Goal: Task Accomplishment & Management: Complete application form

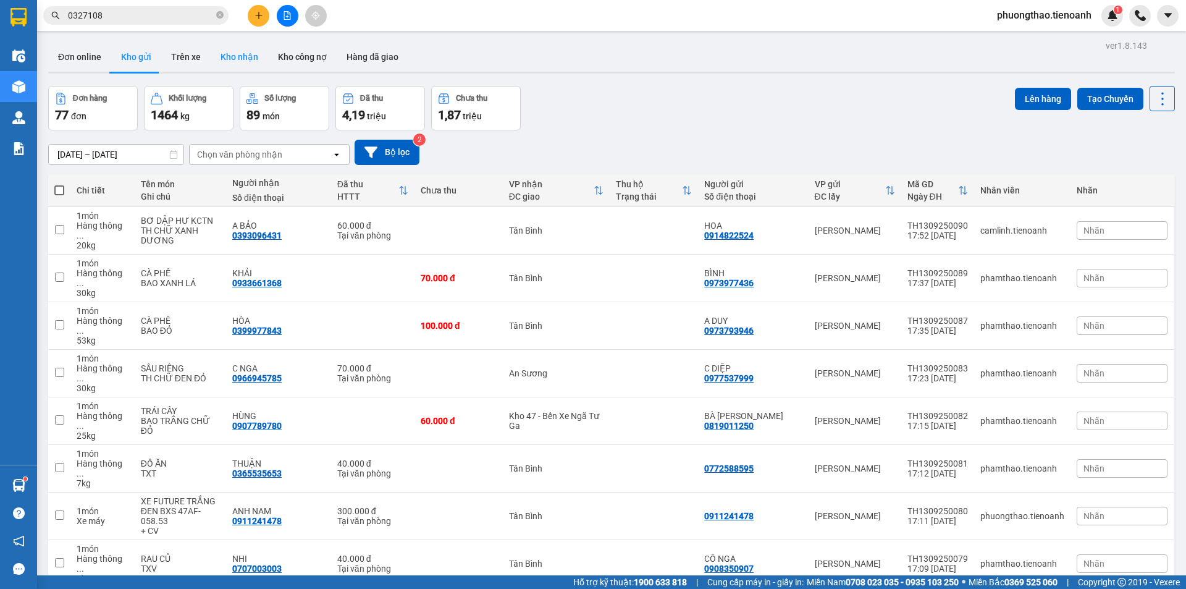
click at [242, 60] on button "Kho nhận" at bounding box center [239, 57] width 57 height 30
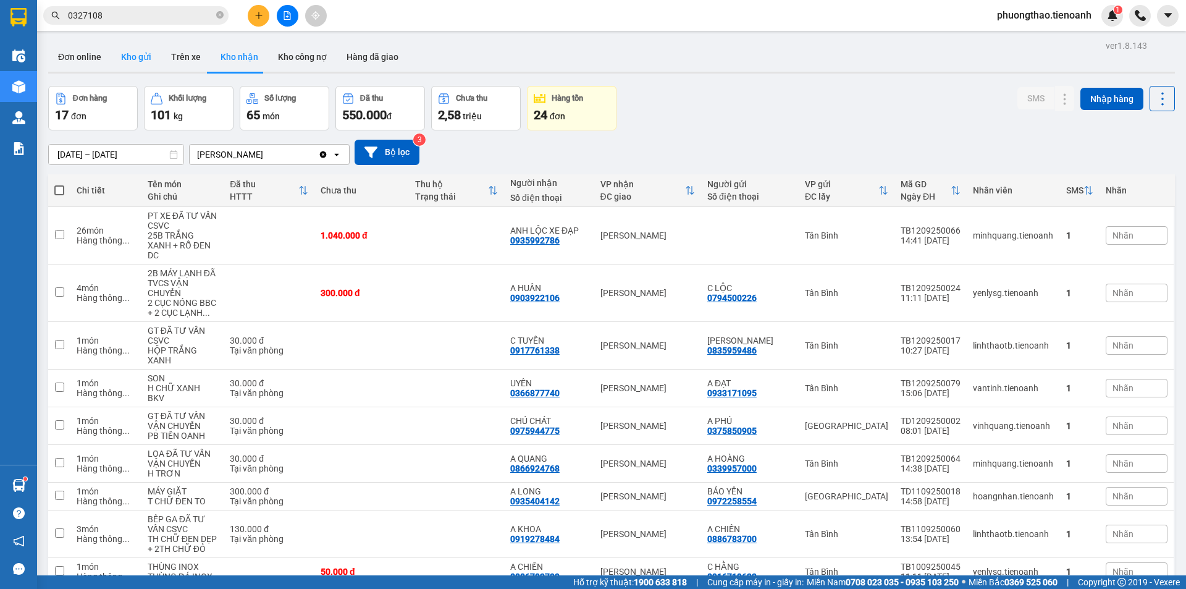
click at [137, 57] on button "Kho gửi" at bounding box center [136, 57] width 50 height 30
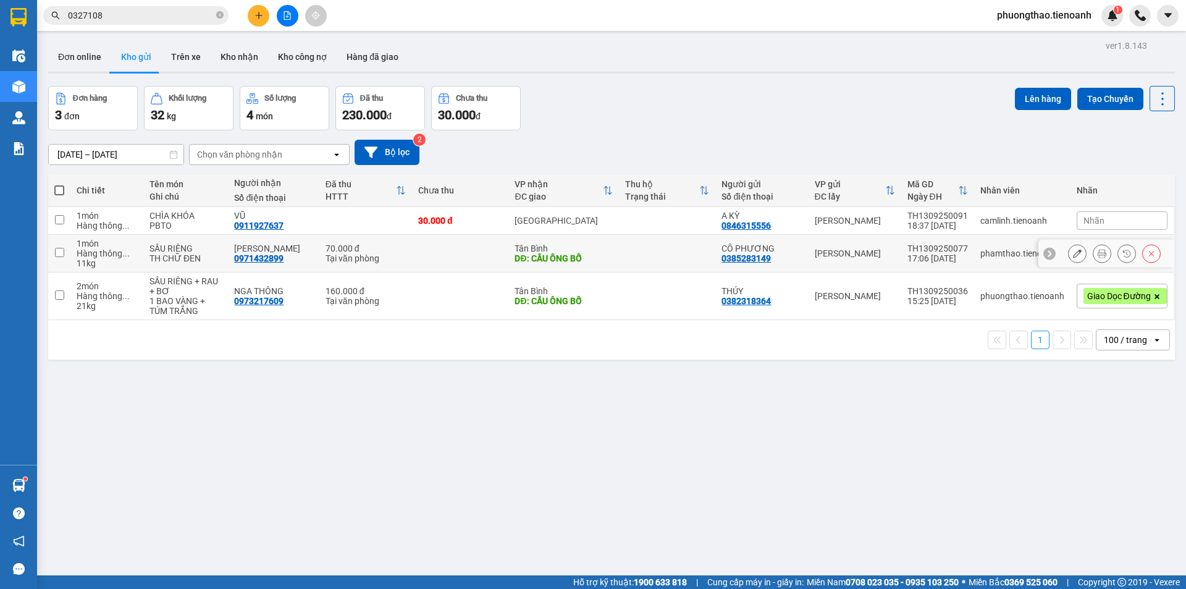
click at [63, 253] on td at bounding box center [59, 254] width 22 height 38
checkbox input "true"
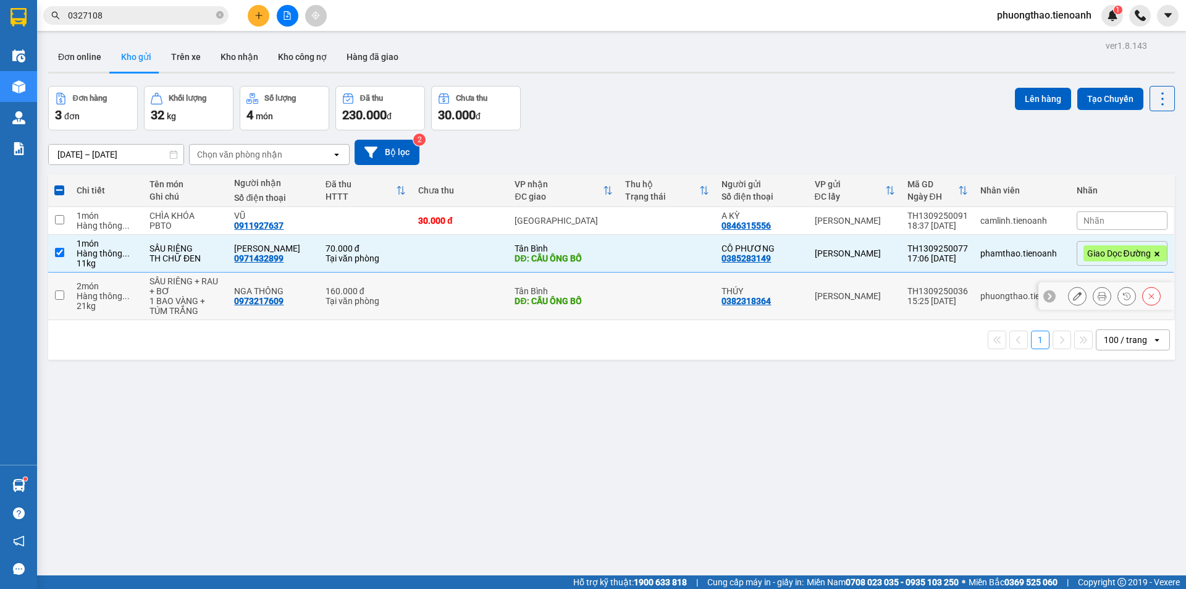
click at [67, 308] on td at bounding box center [59, 296] width 22 height 48
checkbox input "true"
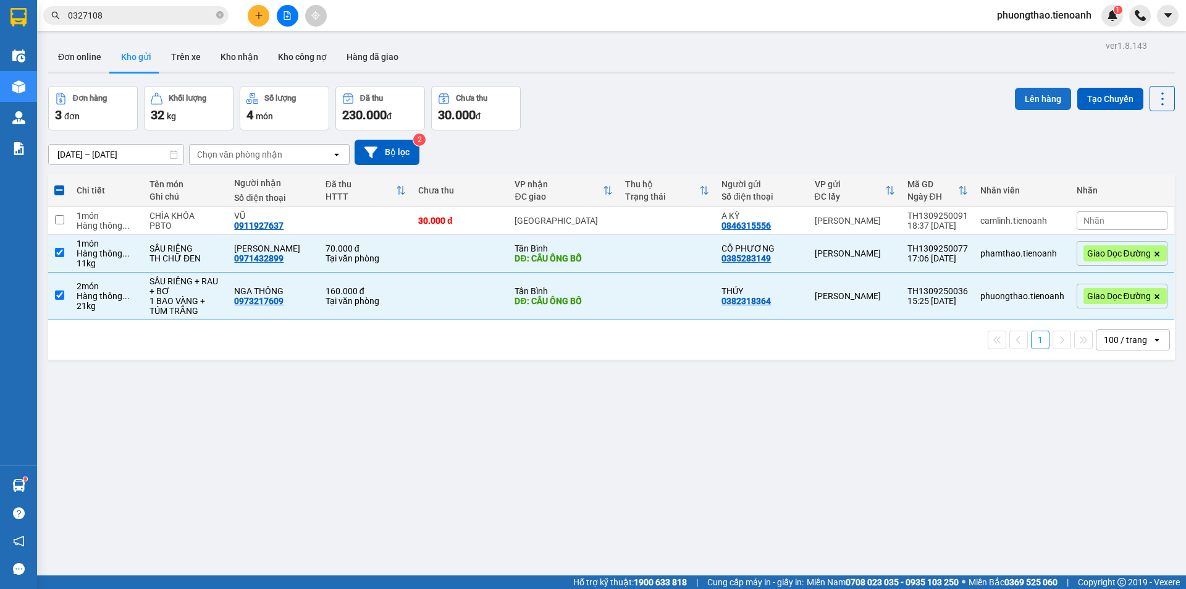
click at [1042, 98] on button "Lên hàng" at bounding box center [1043, 99] width 56 height 22
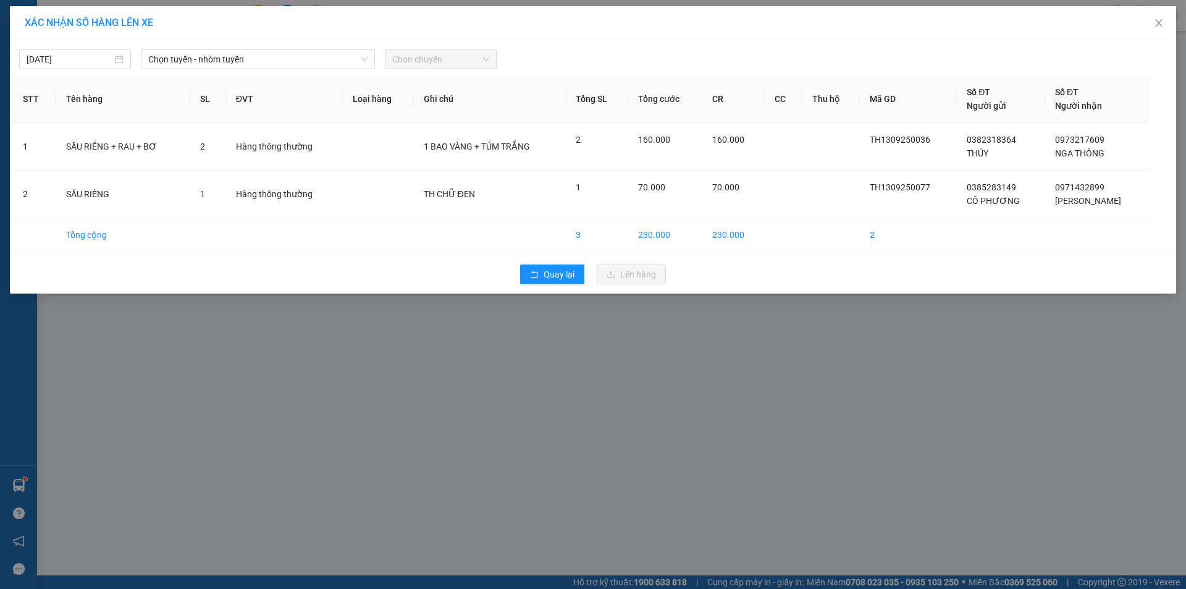
click at [220, 47] on div "[DATE] Chọn tuyến - nhóm tuyến Chọn chuyến" at bounding box center [593, 56] width 1160 height 26
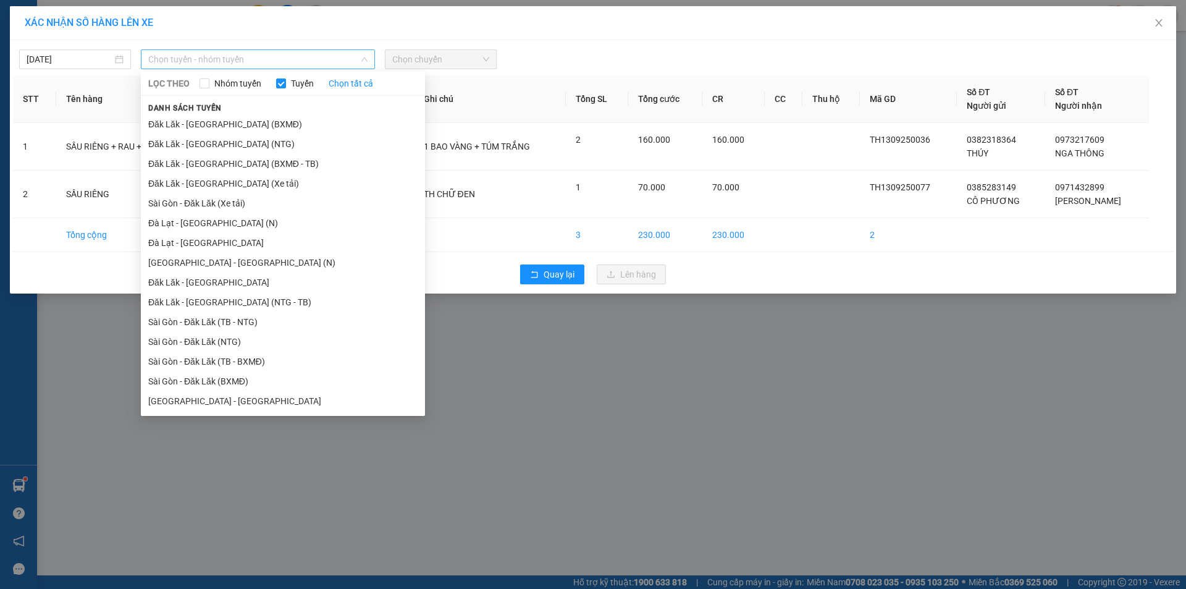
click at [230, 59] on span "Chọn tuyến - nhóm tuyến" at bounding box center [257, 59] width 219 height 19
click at [255, 298] on li "Đăk Lăk - [GEOGRAPHIC_DATA] (NTG - TB)" at bounding box center [283, 302] width 284 height 20
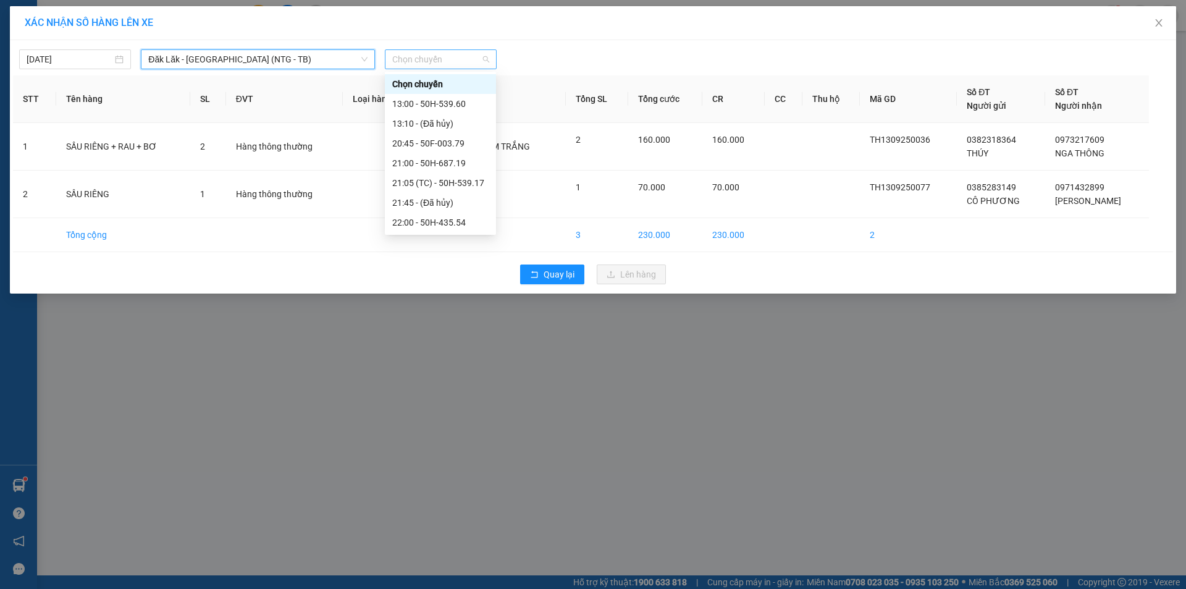
click at [453, 64] on span "Chọn chuyến" at bounding box center [440, 59] width 97 height 19
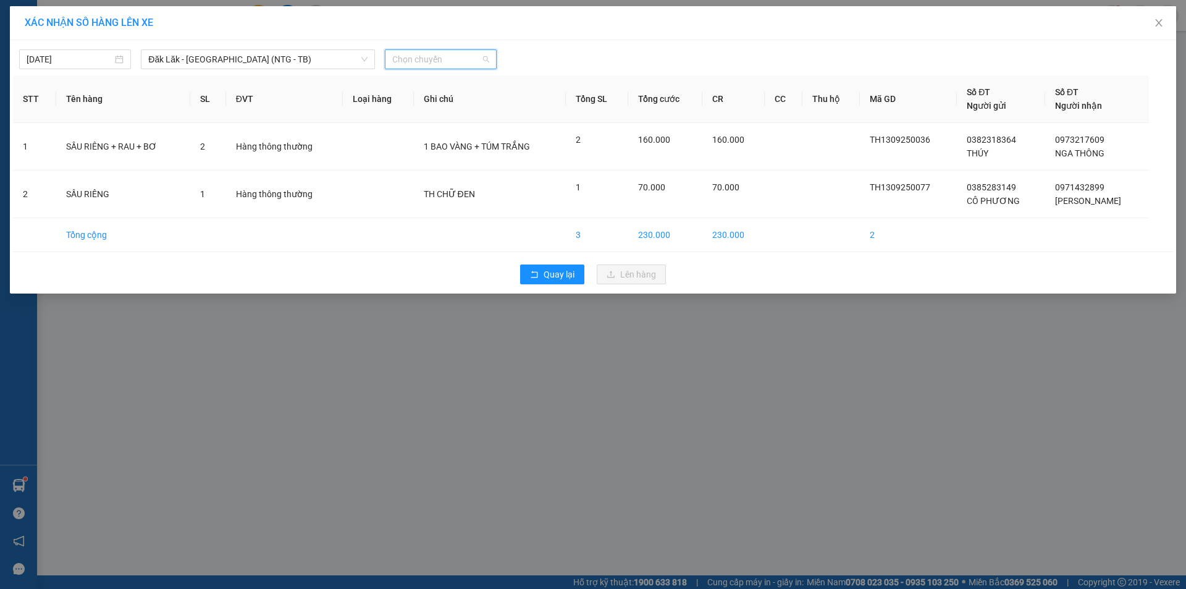
click at [436, 61] on span "Chọn chuyến" at bounding box center [440, 59] width 97 height 19
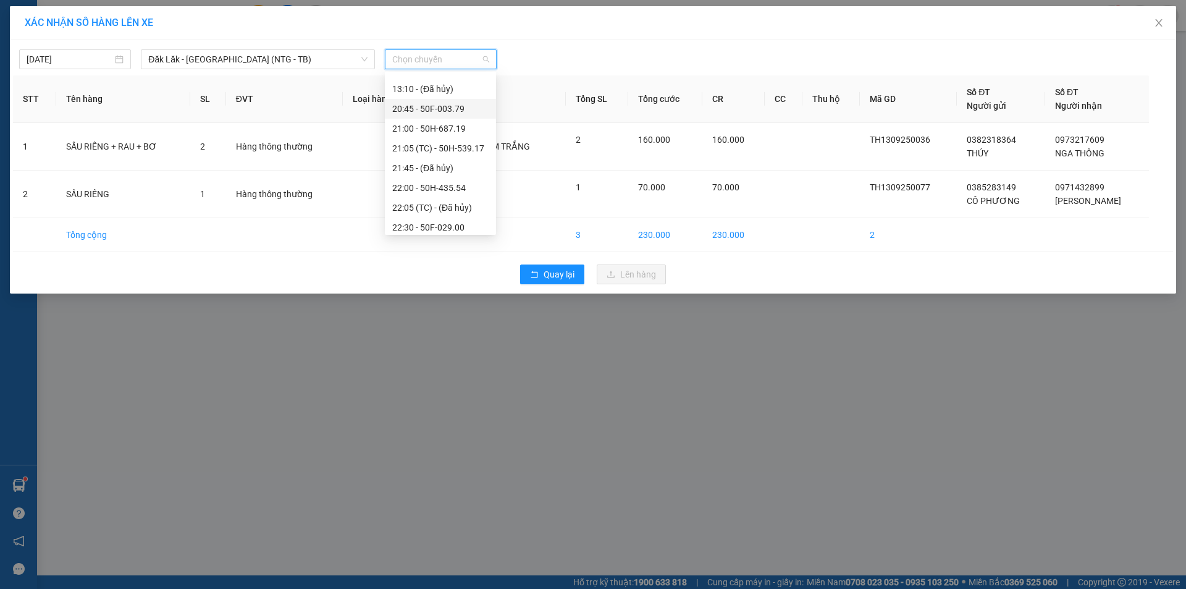
scroll to position [59, 0]
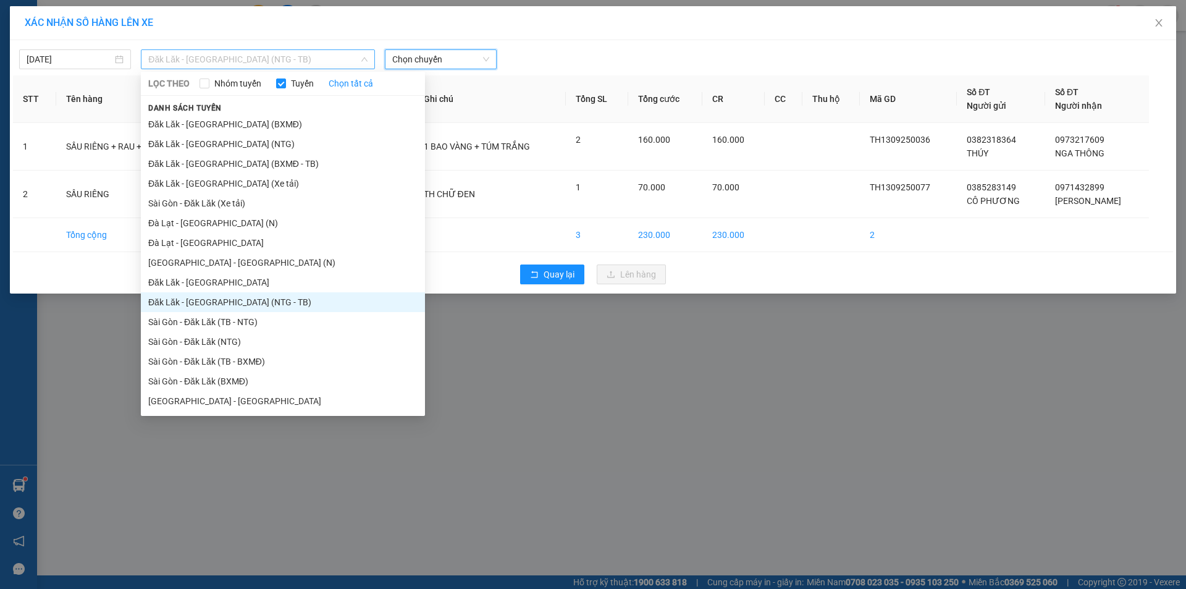
click at [268, 67] on span "Đăk Lăk - [GEOGRAPHIC_DATA] (NTG - TB)" at bounding box center [257, 59] width 219 height 19
click at [271, 164] on li "Đăk Lăk - [GEOGRAPHIC_DATA] (BXMĐ - TB)" at bounding box center [283, 164] width 284 height 20
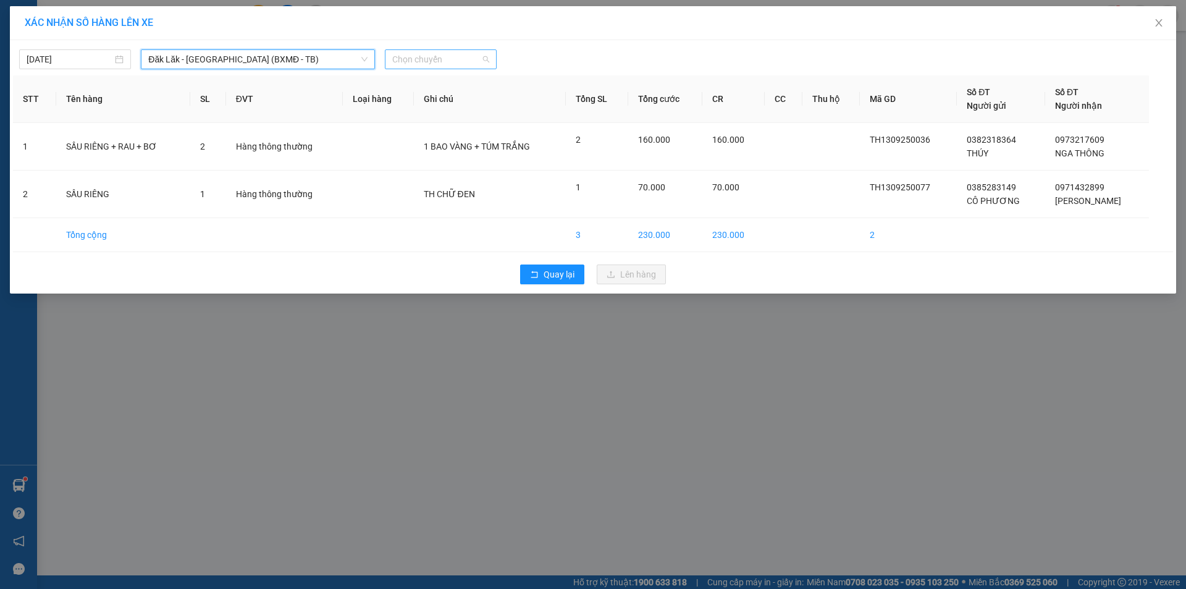
scroll to position [0, 0]
click at [436, 59] on span "Chọn chuyến" at bounding box center [440, 59] width 97 height 19
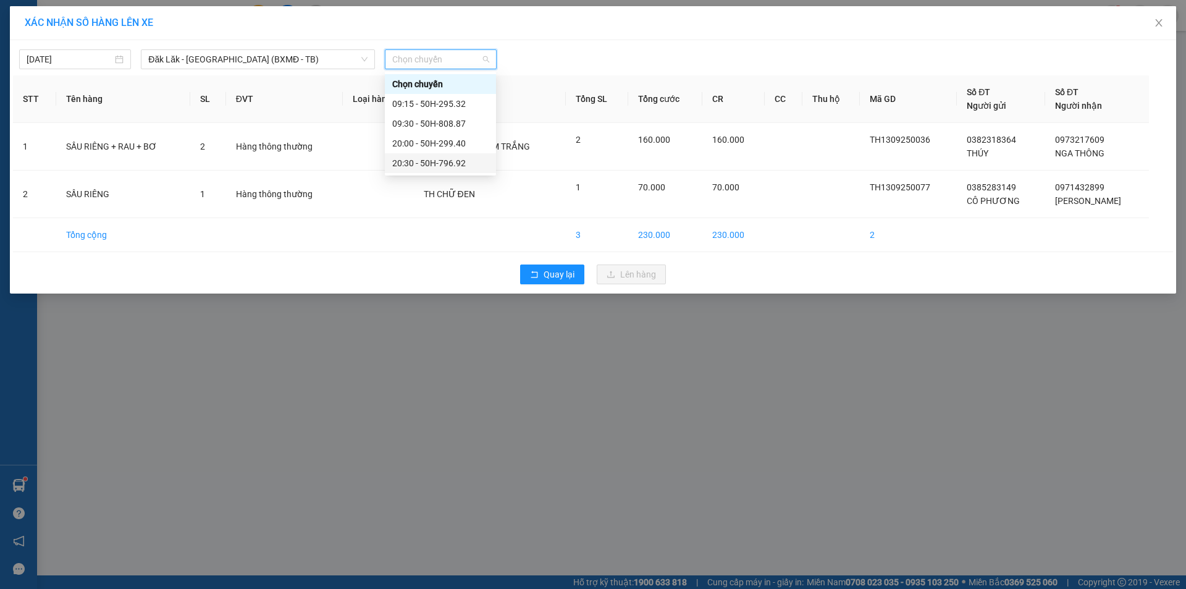
click at [466, 164] on div "20:30 - 50H-796.92" at bounding box center [440, 163] width 96 height 14
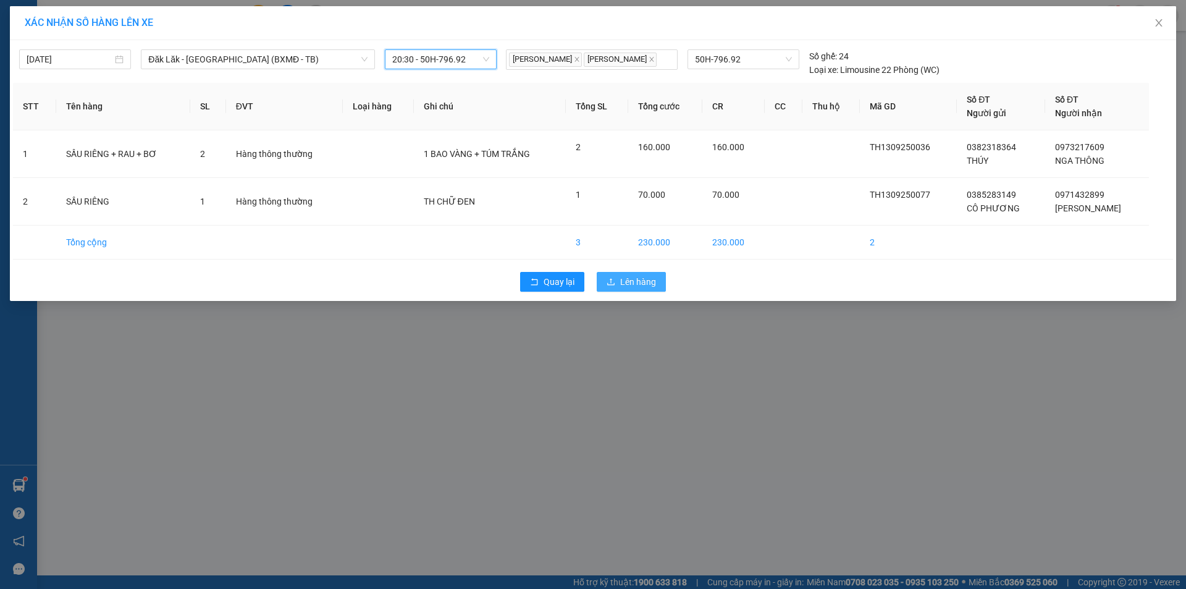
click at [637, 284] on span "Lên hàng" at bounding box center [638, 282] width 36 height 14
click at [635, 279] on span "Lên hàng" at bounding box center [638, 282] width 36 height 14
click at [1159, 24] on icon "close" at bounding box center [1158, 22] width 7 height 7
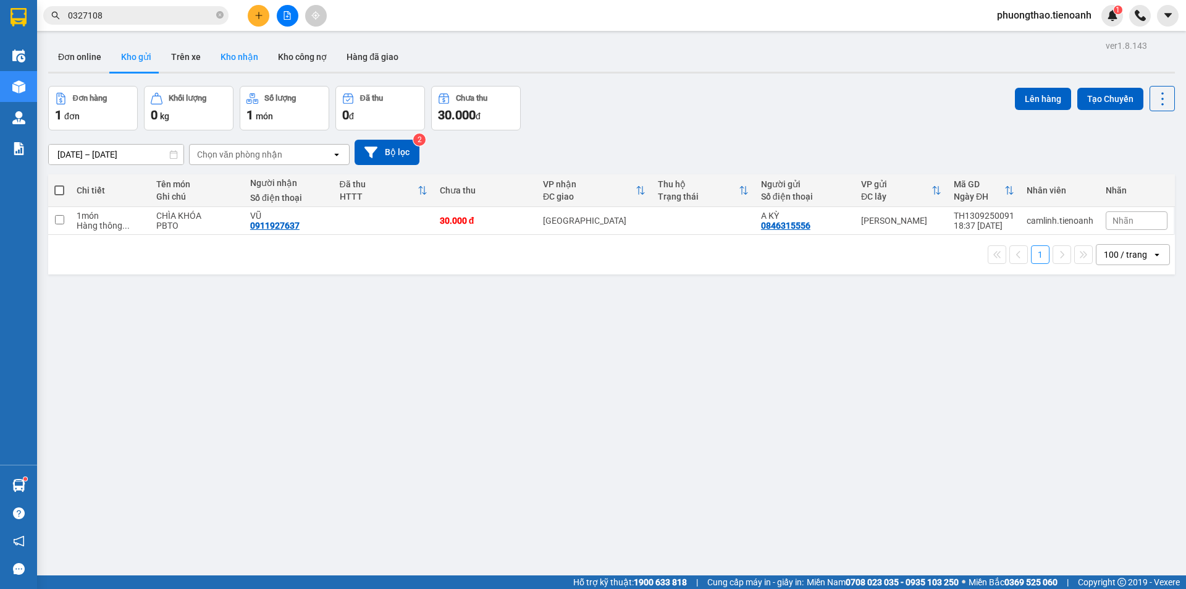
click at [239, 63] on button "Kho nhận" at bounding box center [239, 57] width 57 height 30
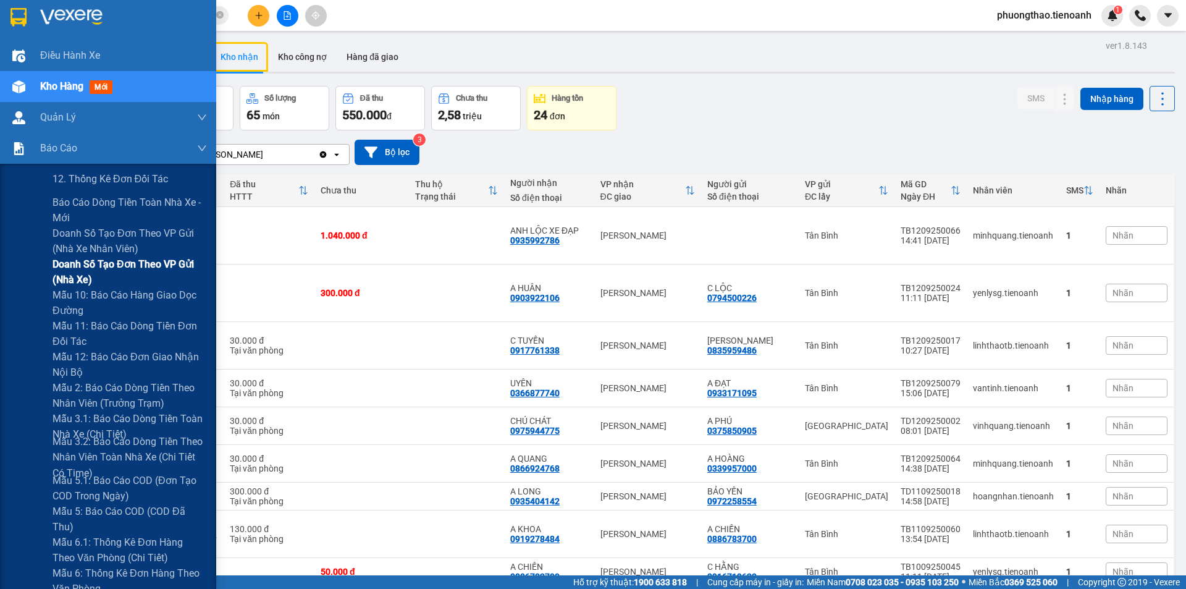
click at [123, 273] on span "Doanh số tạo đơn theo VP gửi (nhà xe)" at bounding box center [130, 271] width 154 height 31
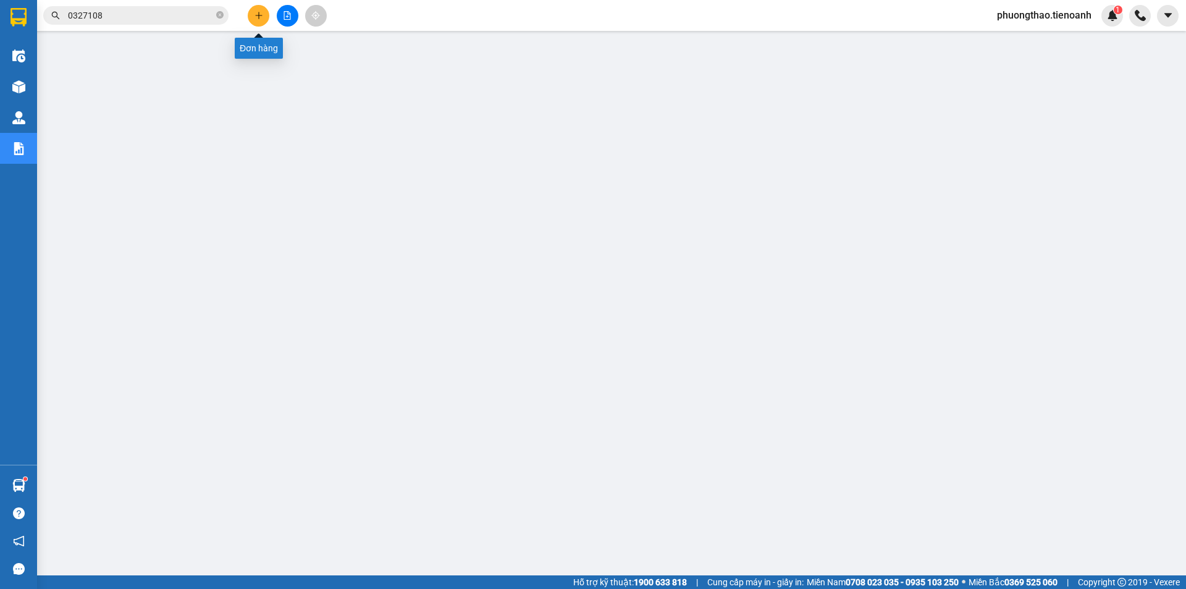
click at [253, 14] on button at bounding box center [259, 16] width 22 height 22
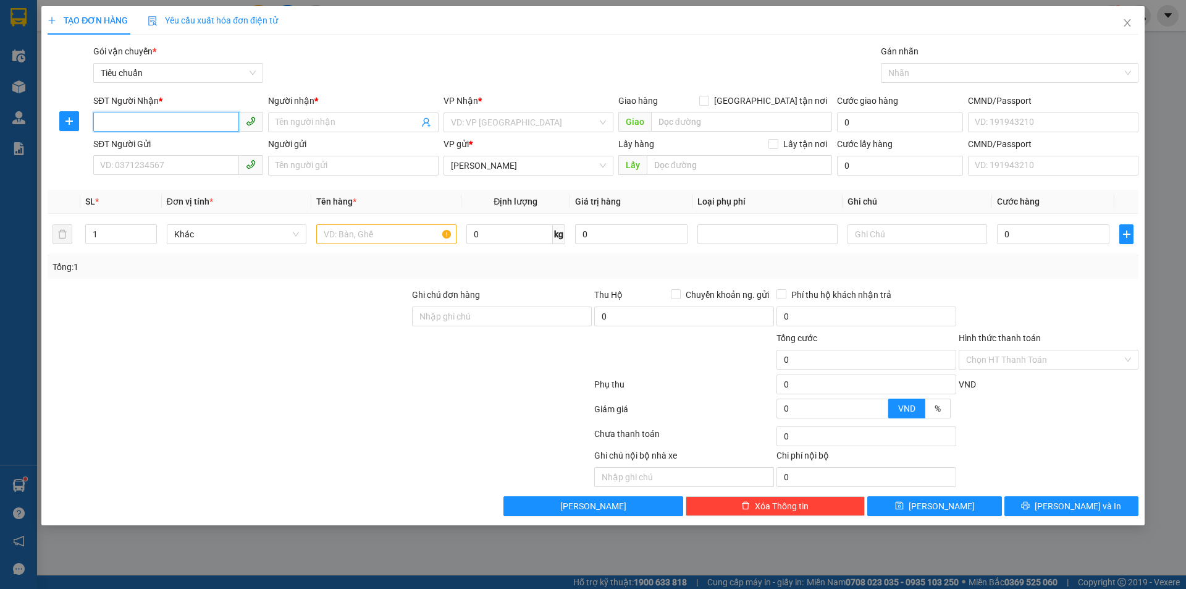
click at [203, 119] on input "SĐT Người Nhận *" at bounding box center [166, 122] width 146 height 20
click at [196, 167] on input "SĐT Người Gửi" at bounding box center [166, 165] width 146 height 20
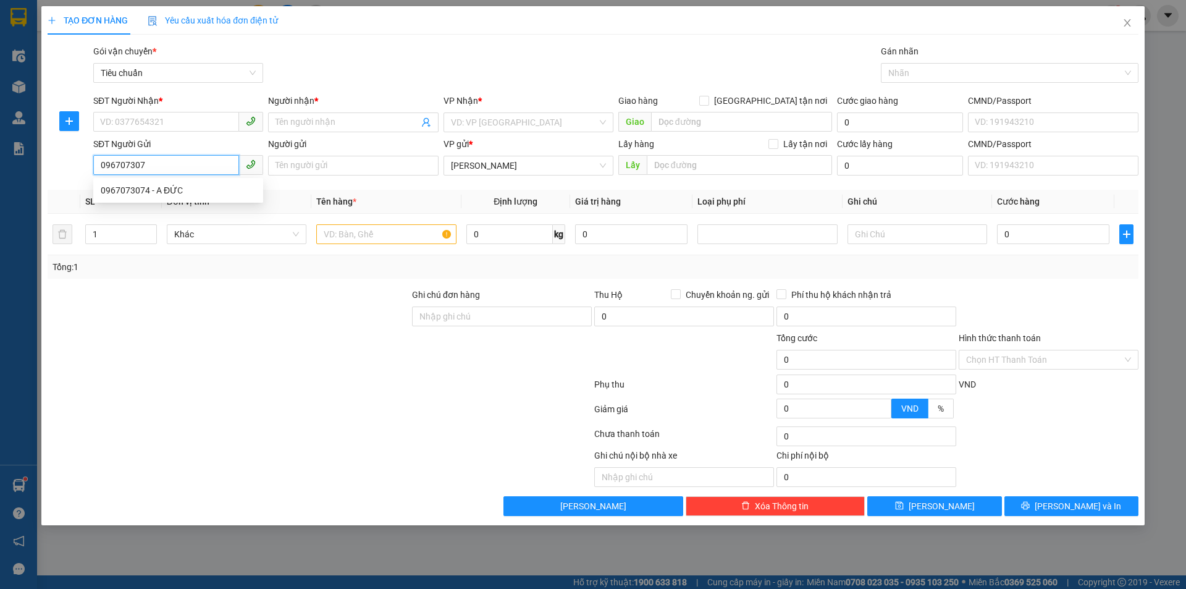
type input "0967073074"
click at [217, 192] on div "0967073074 - A ĐỨC" at bounding box center [178, 190] width 155 height 14
type input "0898004444"
type input "A THỦY"
type input "A ĐỨC"
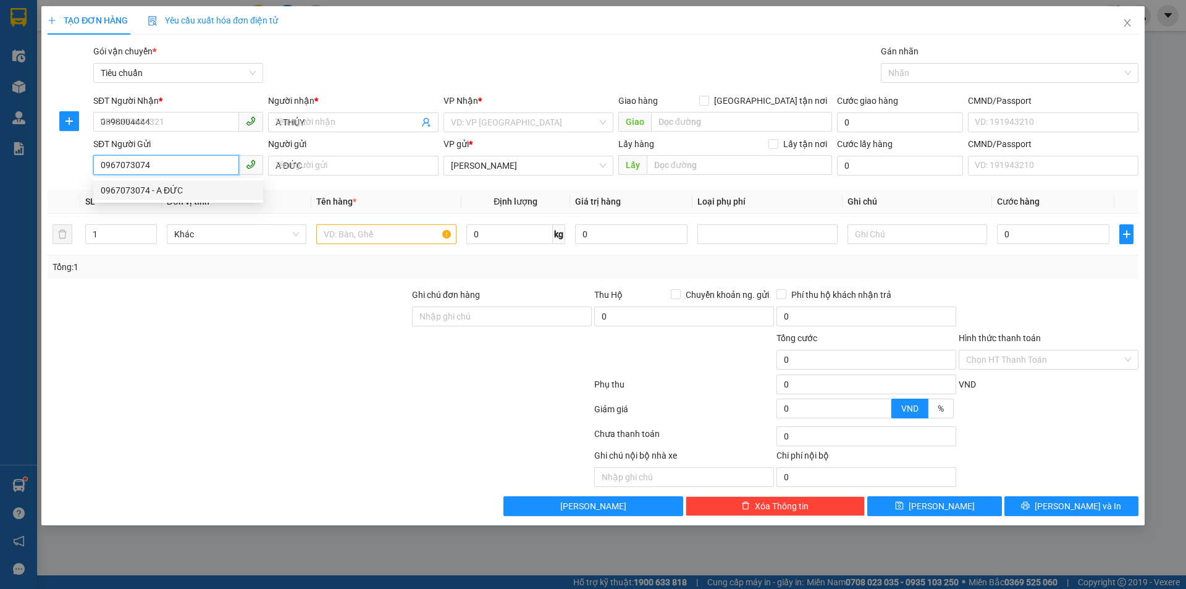
type input "60.000"
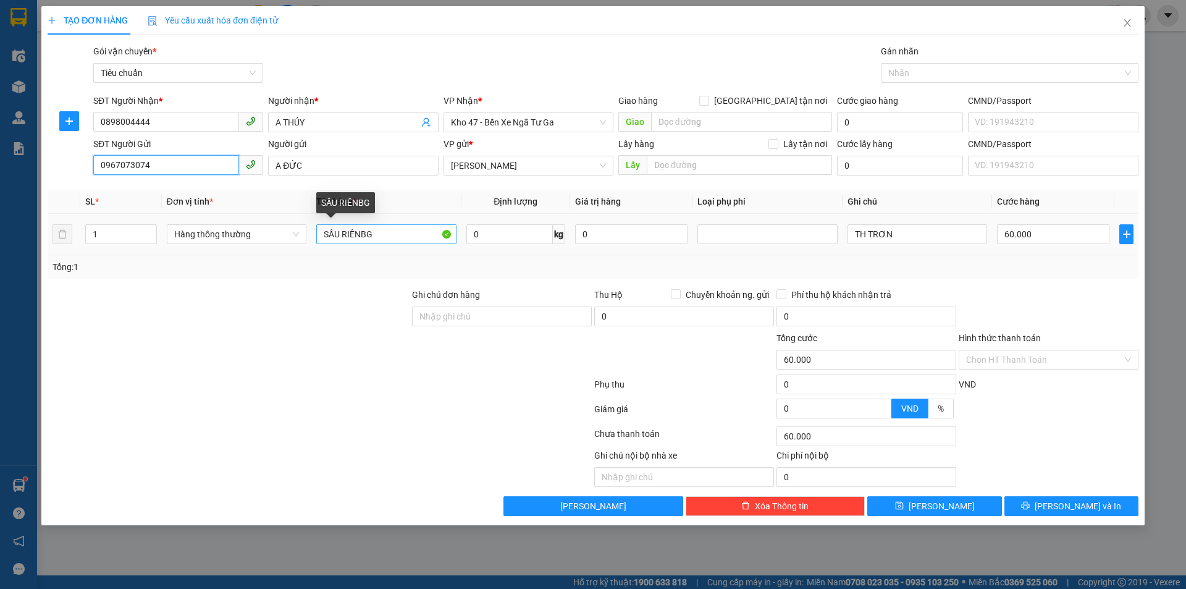
type input "0967073074"
click at [366, 227] on input "SẦU RIÊNBG" at bounding box center [386, 234] width 140 height 20
type input "SẦU RIÊNG"
click at [531, 236] on input "0" at bounding box center [509, 234] width 86 height 20
type input "18"
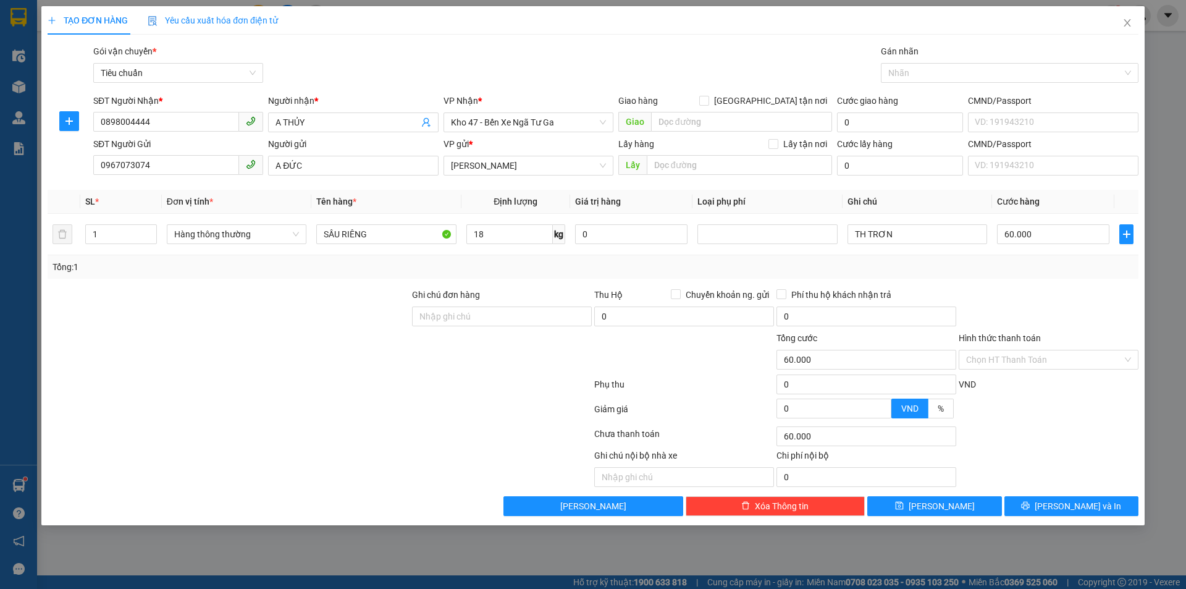
drag, startPoint x: 566, startPoint y: 274, endPoint x: 827, endPoint y: 265, distance: 261.5
click at [565, 274] on div "Tổng: 1" at bounding box center [593, 266] width 1091 height 23
type input "55.000"
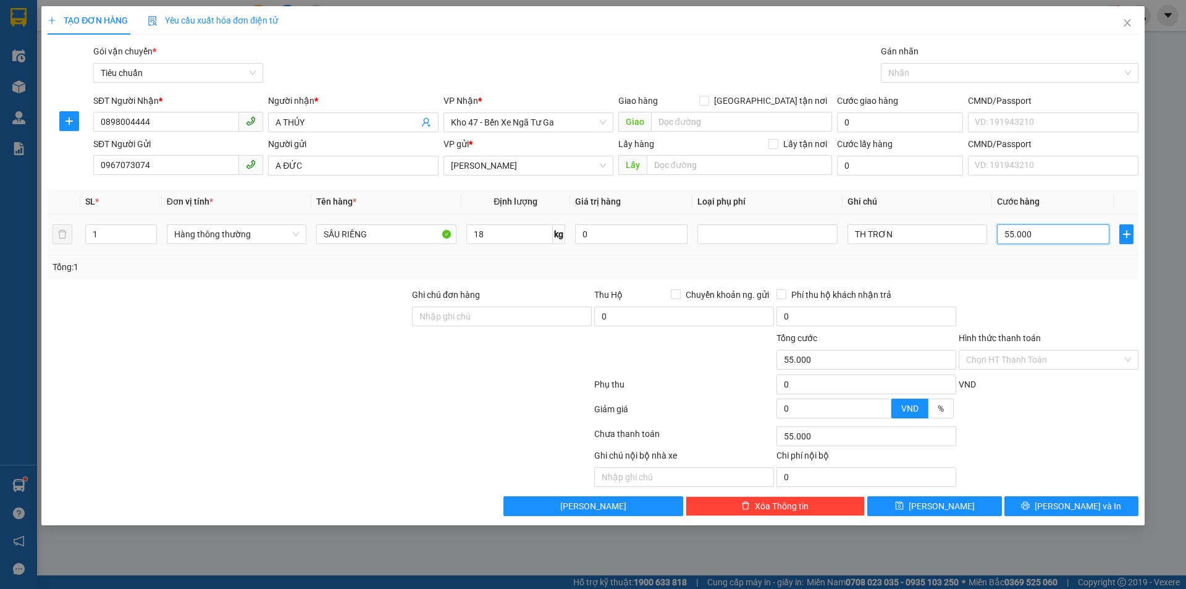
click at [1040, 230] on input "55.000" at bounding box center [1053, 234] width 112 height 20
type input "6"
type input "60"
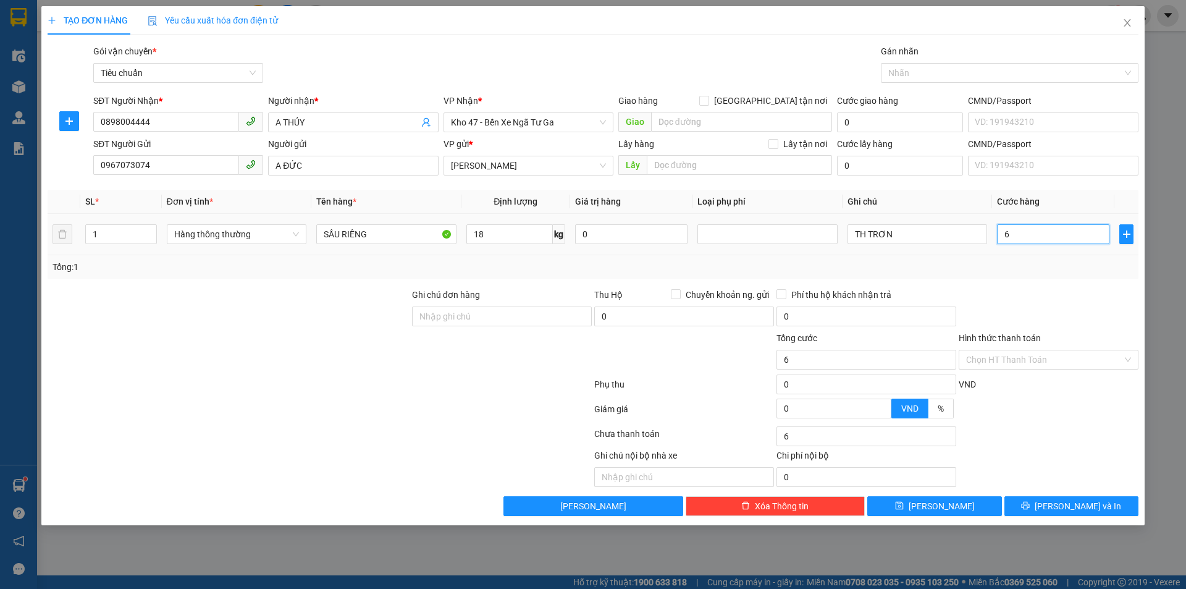
type input "60"
type input "60.000"
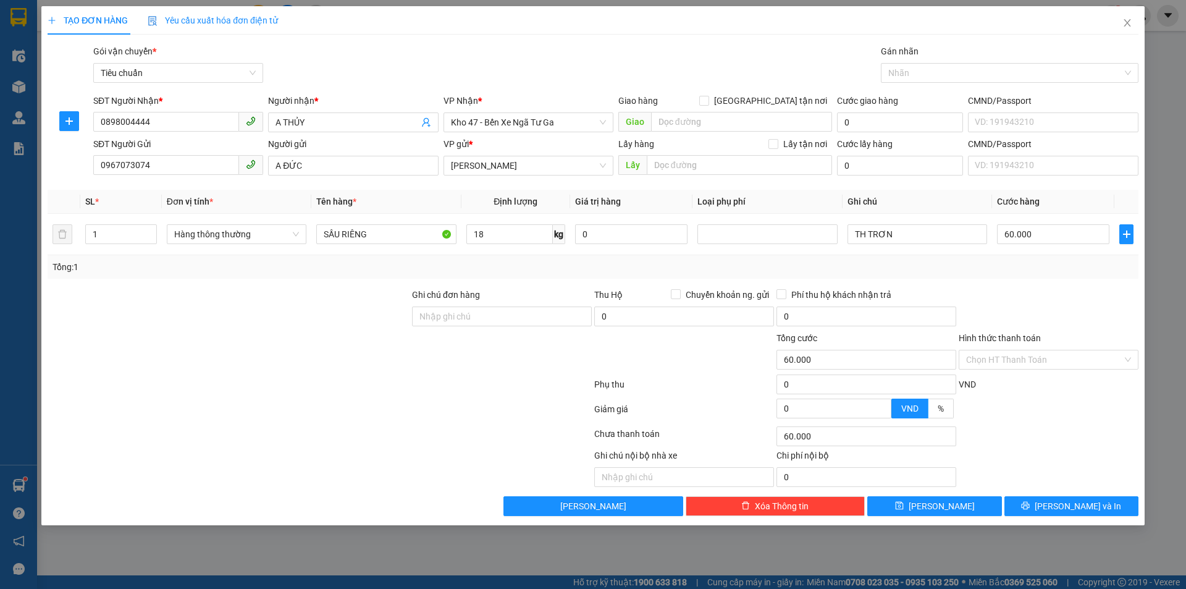
click at [1018, 267] on div "Tổng: 1" at bounding box center [593, 267] width 1081 height 14
drag, startPoint x: 914, startPoint y: 235, endPoint x: 853, endPoint y: 235, distance: 61.8
click at [853, 235] on input "TH TRƠN" at bounding box center [918, 234] width 140 height 20
click at [908, 233] on input "TH TRƠN" at bounding box center [918, 234] width 140 height 20
click at [1018, 359] on input "Hình thức thanh toán" at bounding box center [1044, 359] width 156 height 19
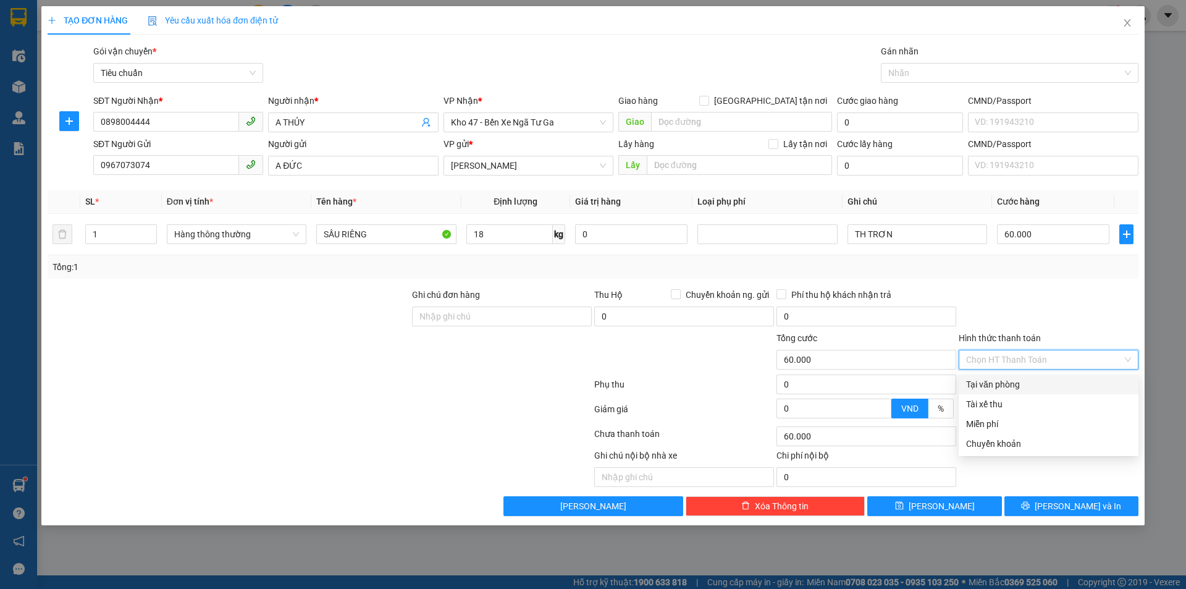
click at [1032, 383] on div "Tại văn phòng" at bounding box center [1048, 384] width 165 height 14
type input "0"
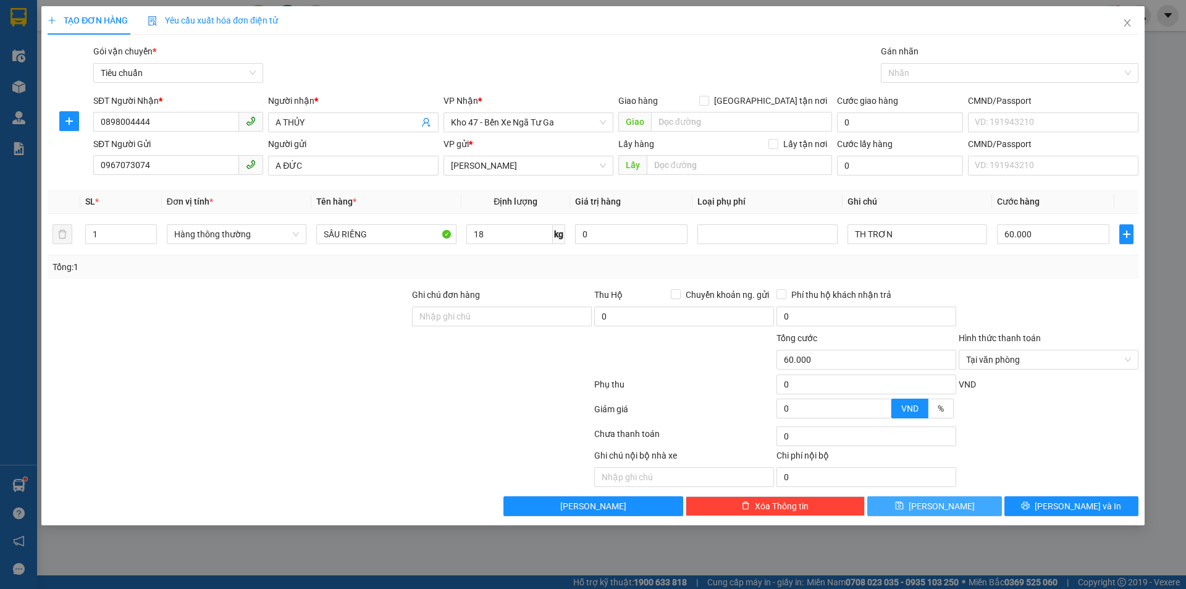
click at [956, 505] on button "[PERSON_NAME]" at bounding box center [934, 506] width 134 height 20
type input "0"
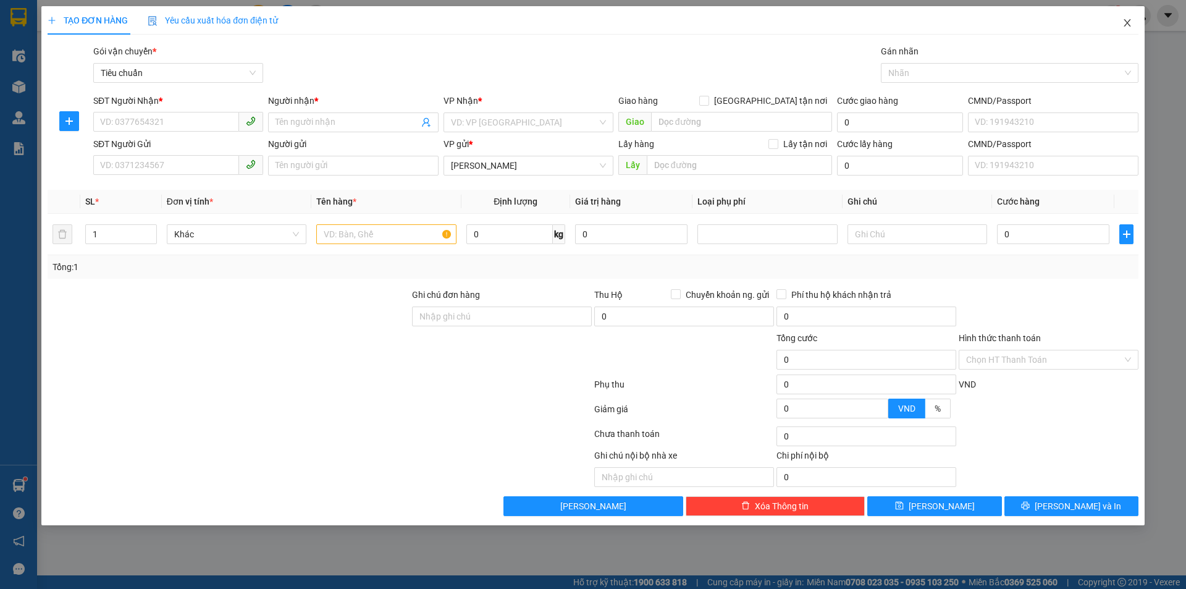
click at [1134, 22] on span "Close" at bounding box center [1127, 23] width 35 height 35
